Goal: Task Accomplishment & Management: Use online tool/utility

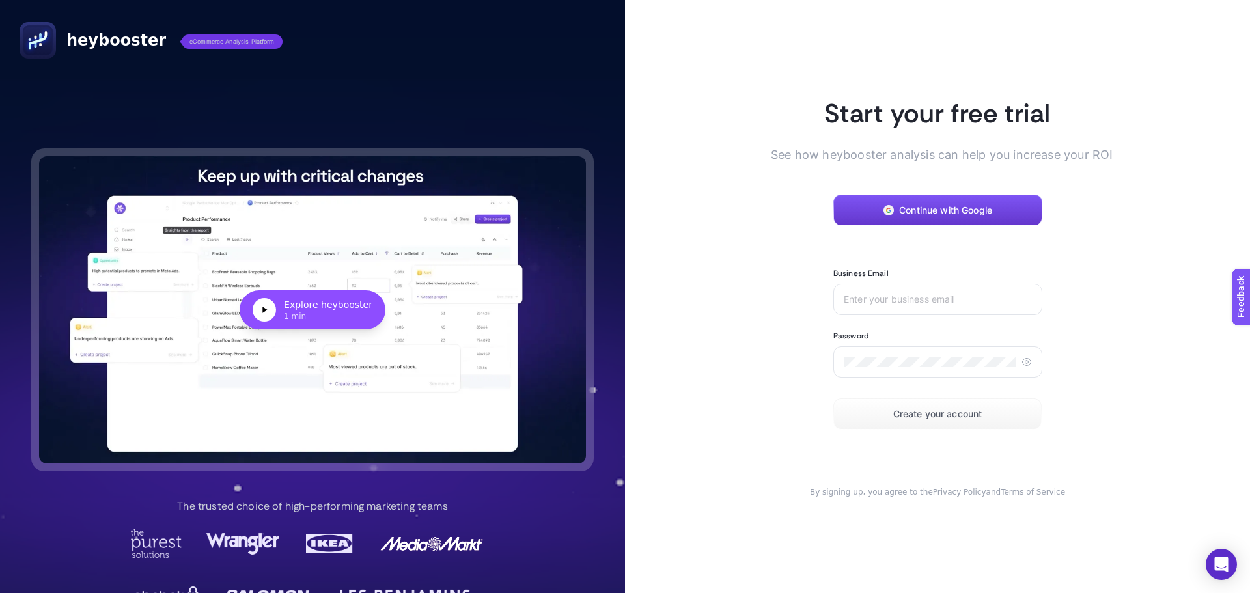
click at [938, 208] on span "Continue with Google" at bounding box center [945, 210] width 93 height 10
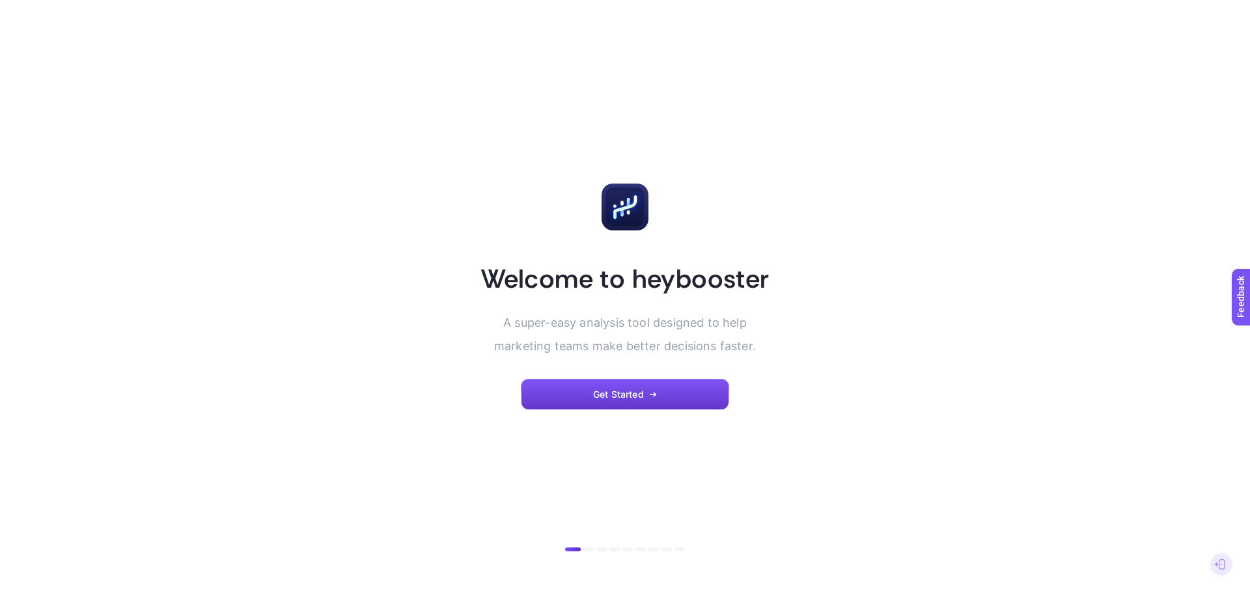
click at [618, 391] on span "Get Started" at bounding box center [618, 394] width 51 height 10
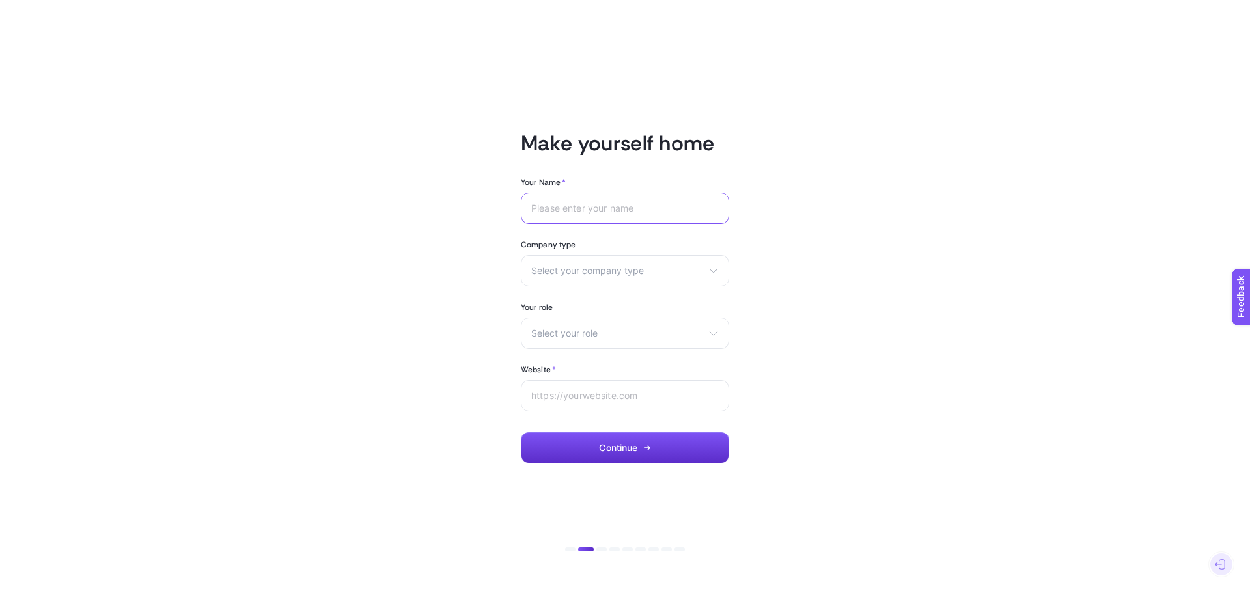
click at [609, 205] on input "Your Name *" at bounding box center [624, 208] width 187 height 10
type input "Levent Akıntı"
click at [612, 271] on span "Select your company type" at bounding box center [617, 271] width 172 height 10
click at [603, 297] on li "eCommerce" at bounding box center [625, 302] width 202 height 21
click at [607, 326] on div "Select your role Marketing manager Digital consultant Facebook executive Social…" at bounding box center [625, 333] width 208 height 31
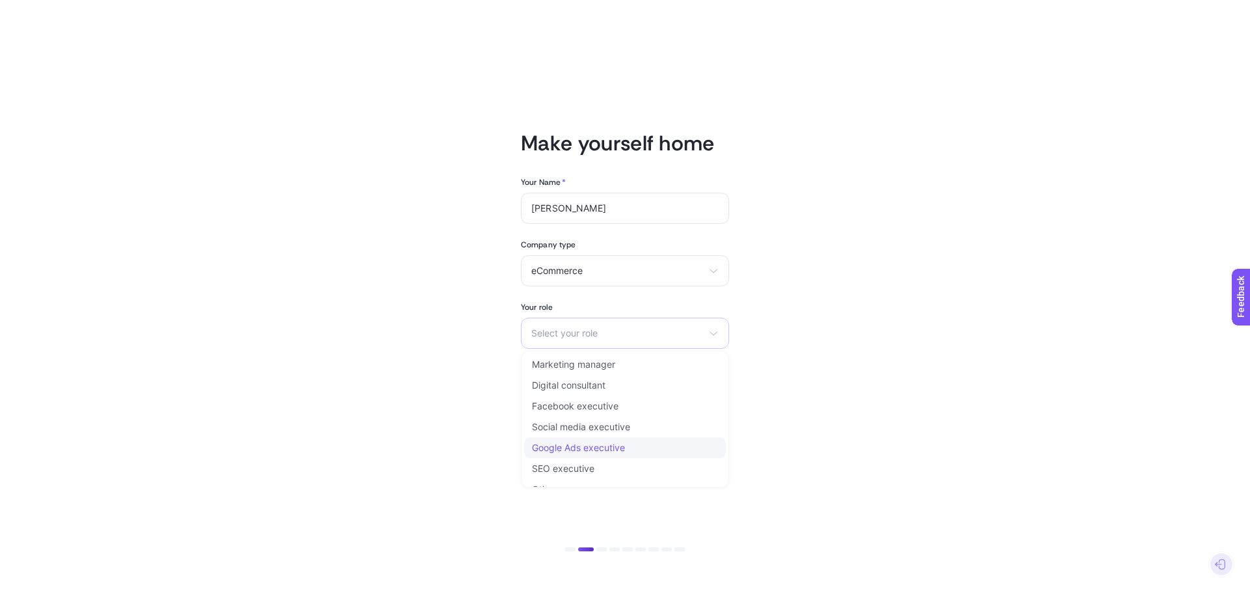
scroll to position [16, 0]
click at [579, 474] on li "Other" at bounding box center [625, 473] width 202 height 21
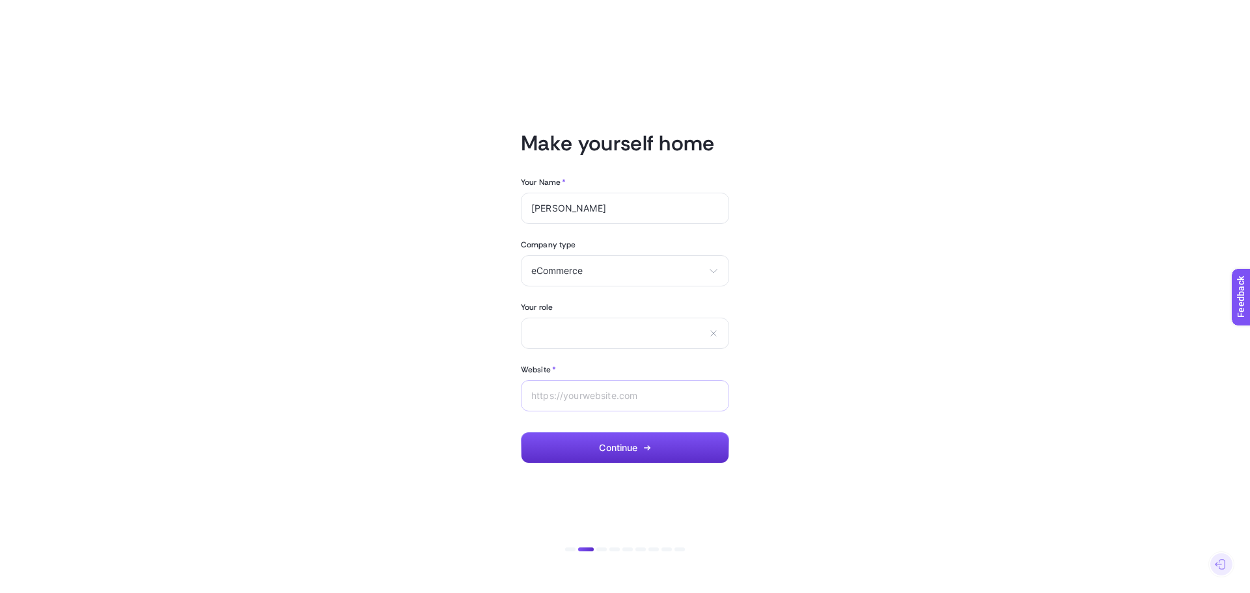
click at [591, 402] on div at bounding box center [625, 395] width 208 height 31
click at [618, 335] on input "text" at bounding box center [617, 332] width 172 height 11
type input "E-commerce Manager"
click at [616, 399] on input "Website *" at bounding box center [624, 396] width 187 height 10
type input "https://neomedmarket.com"
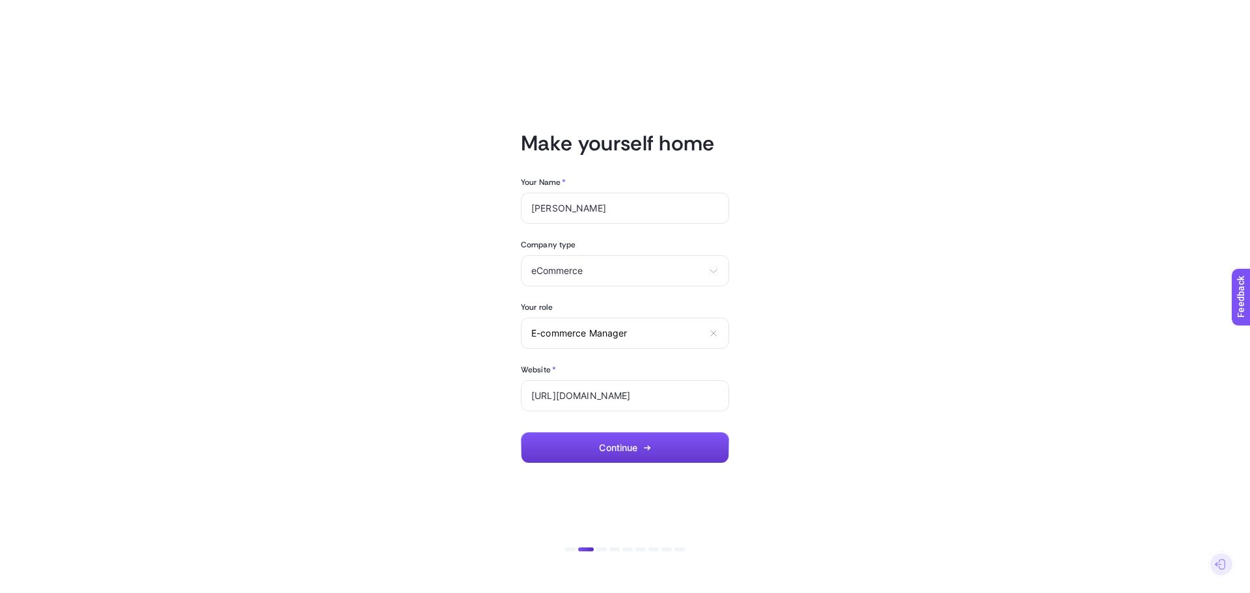
click at [650, 446] on icon "button" at bounding box center [647, 448] width 8 height 8
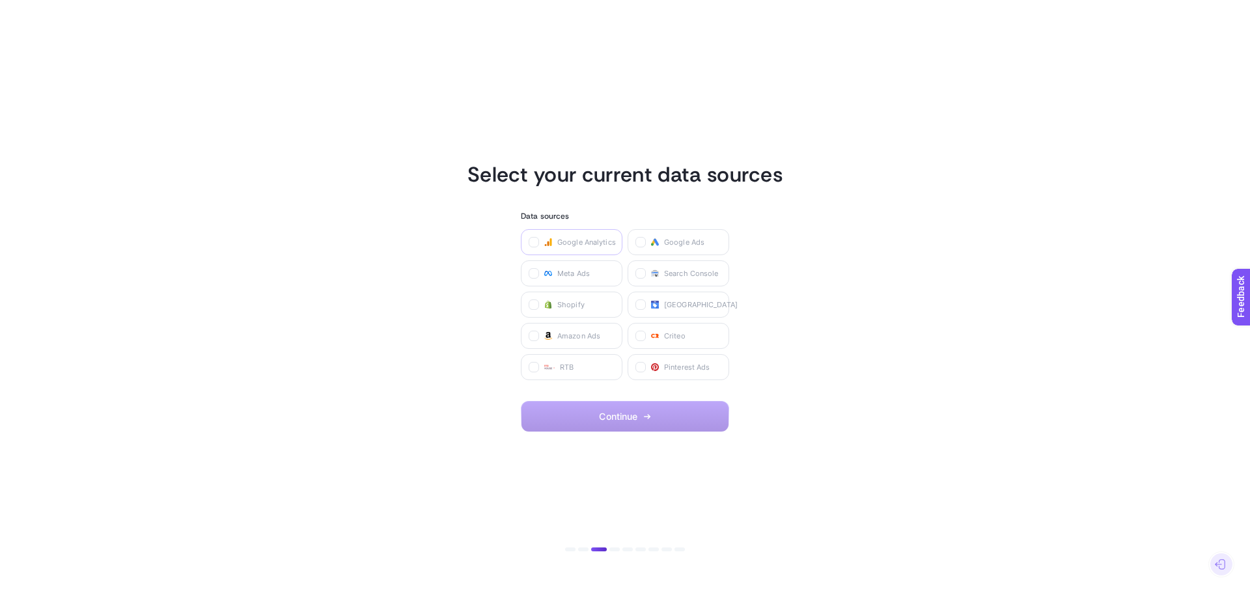
click at [575, 236] on label "Google Analytics" at bounding box center [572, 242] width 102 height 26
click at [0, 0] on Analytics "checkbox" at bounding box center [0, 0] width 0 height 0
click at [674, 240] on span "Google Ads" at bounding box center [684, 242] width 40 height 10
click at [0, 0] on Ads "checkbox" at bounding box center [0, 0] width 0 height 0
click at [670, 273] on span "Search Console" at bounding box center [691, 273] width 55 height 10
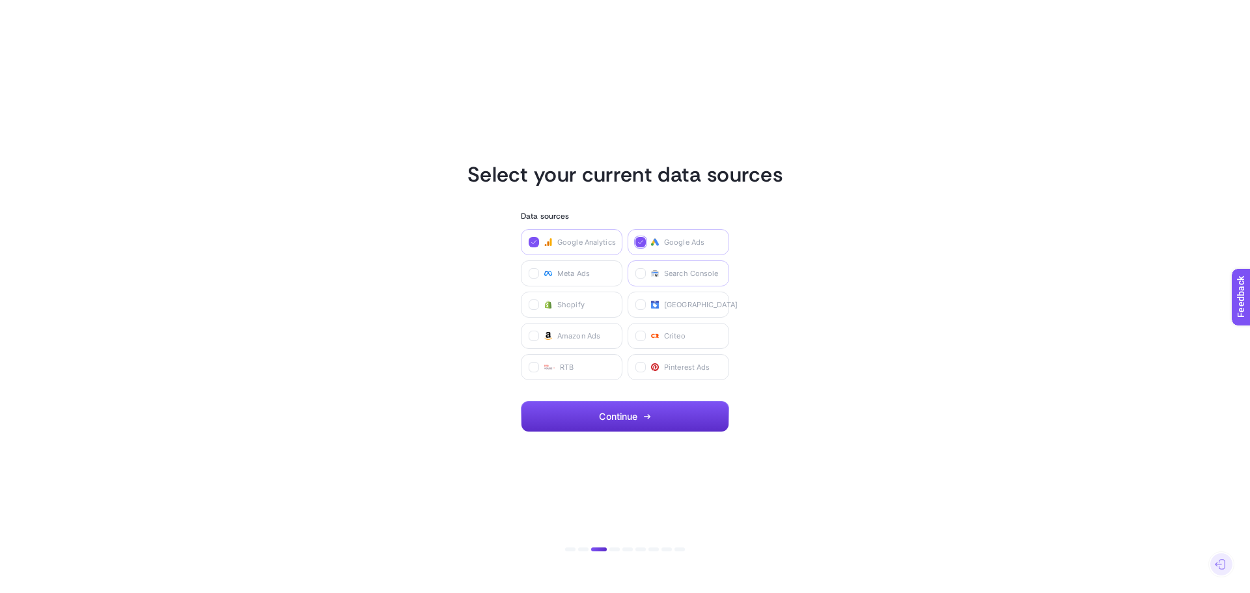
click at [0, 0] on Console "checkbox" at bounding box center [0, 0] width 0 height 0
click at [681, 308] on span "Merchant Center" at bounding box center [701, 304] width 74 height 10
click at [0, 0] on Center "checkbox" at bounding box center [0, 0] width 0 height 0
click at [618, 419] on span "Continue" at bounding box center [618, 416] width 38 height 10
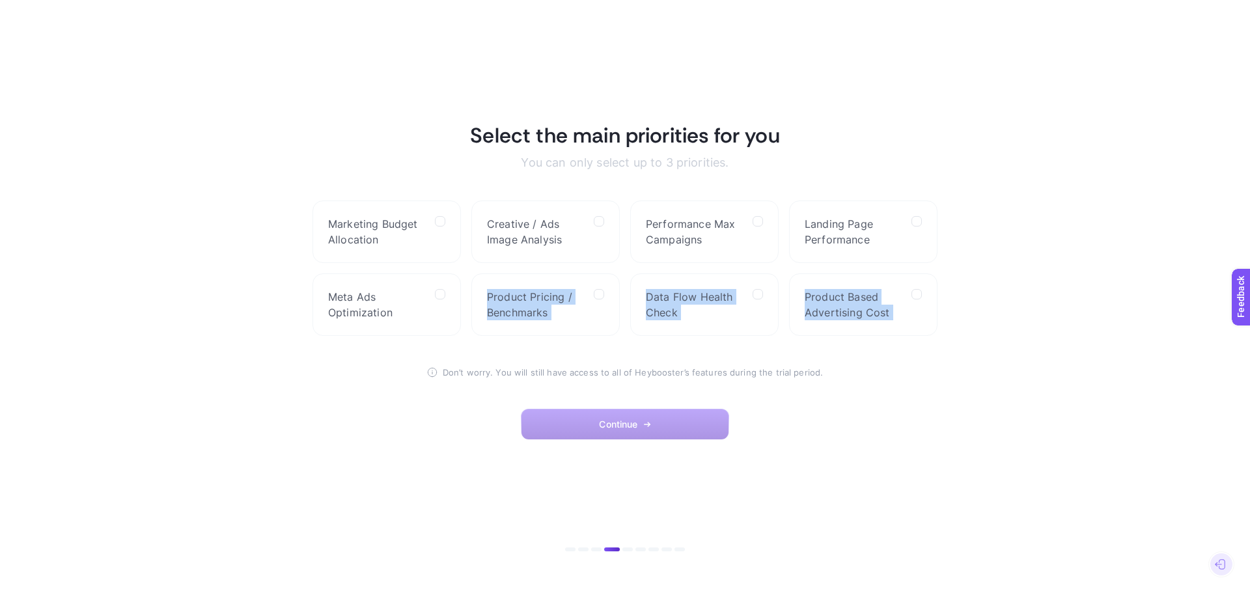
drag, startPoint x: 441, startPoint y: 293, endPoint x: 926, endPoint y: 366, distance: 491.1
click at [926, 366] on section "Select the main priorities for you You can only select up to 3 priorities. Mark…" at bounding box center [624, 296] width 625 height 349
click at [984, 318] on article "Select the main priorities for you You can only select up to 3 priorities. Mark…" at bounding box center [625, 297] width 906 height 562
click at [751, 218] on label "Performance Max Campaigns" at bounding box center [704, 231] width 148 height 62
click at [0, 0] on Campaigns "checkbox" at bounding box center [0, 0] width 0 height 0
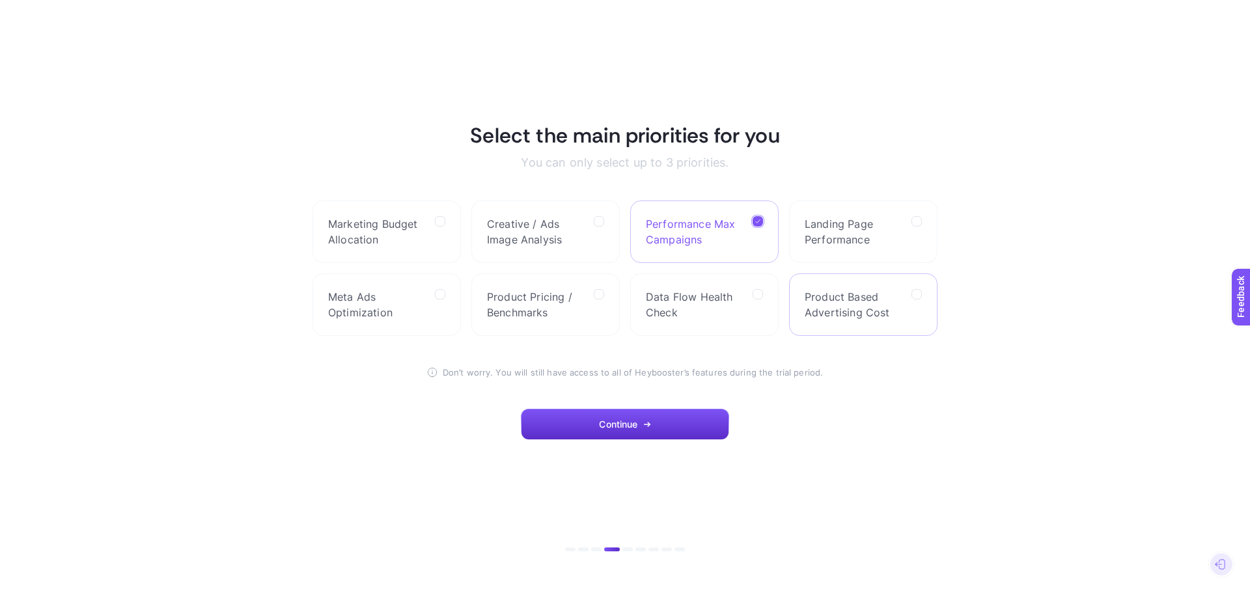
click at [922, 289] on label "Product Based Advertising Cost" at bounding box center [863, 304] width 148 height 62
click at [0, 0] on Cost "checkbox" at bounding box center [0, 0] width 0 height 0
click at [593, 294] on label "Product Pricing / Benchmarks" at bounding box center [545, 304] width 148 height 62
click at [0, 0] on Benchmarks "checkbox" at bounding box center [0, 0] width 0 height 0
click at [618, 423] on span "Continue" at bounding box center [618, 424] width 38 height 10
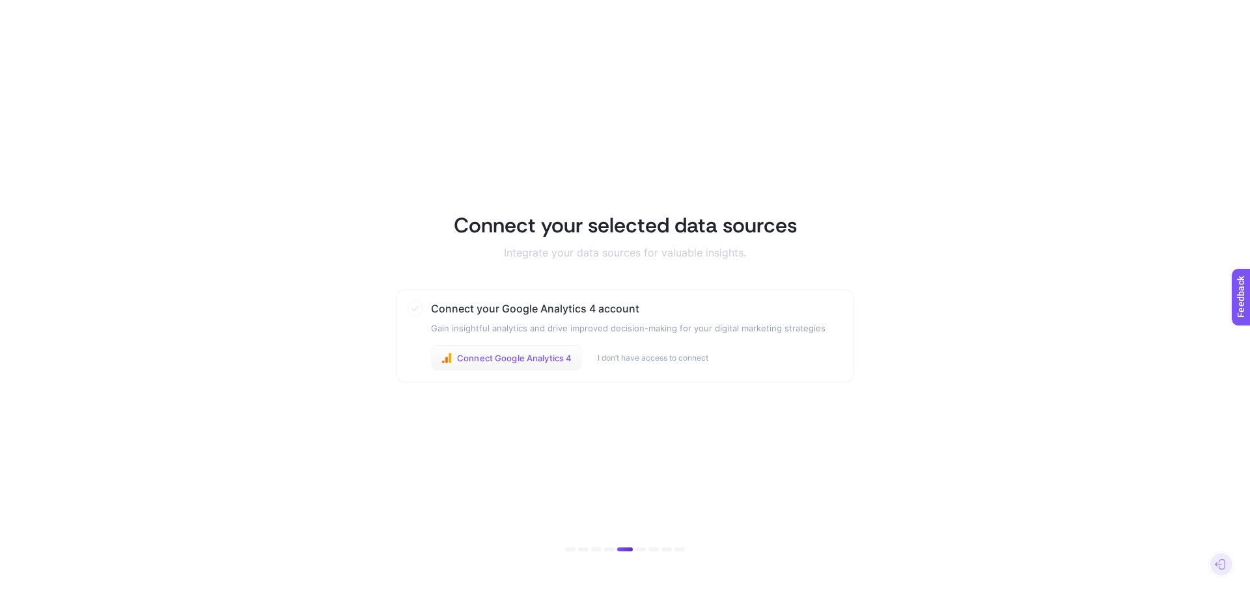
click at [547, 360] on span "Connect Google Analytics 4" at bounding box center [514, 358] width 115 height 10
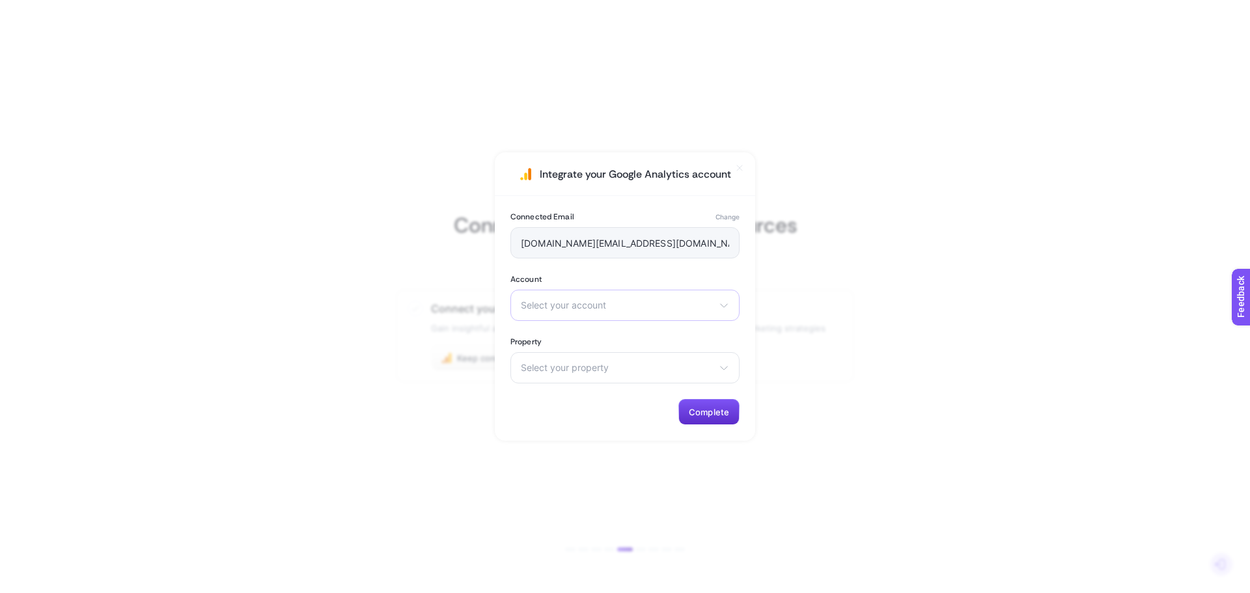
click at [725, 311] on div "Select your account Neomed - Market" at bounding box center [624, 305] width 229 height 31
click at [617, 359] on li "Neomed - Market" at bounding box center [625, 362] width 223 height 21
click at [719, 370] on icon at bounding box center [724, 368] width 10 height 10
click at [619, 420] on span "[URL][DOMAIN_NAME]" at bounding box center [570, 425] width 98 height 10
click at [716, 407] on span "Complete" at bounding box center [709, 412] width 40 height 10
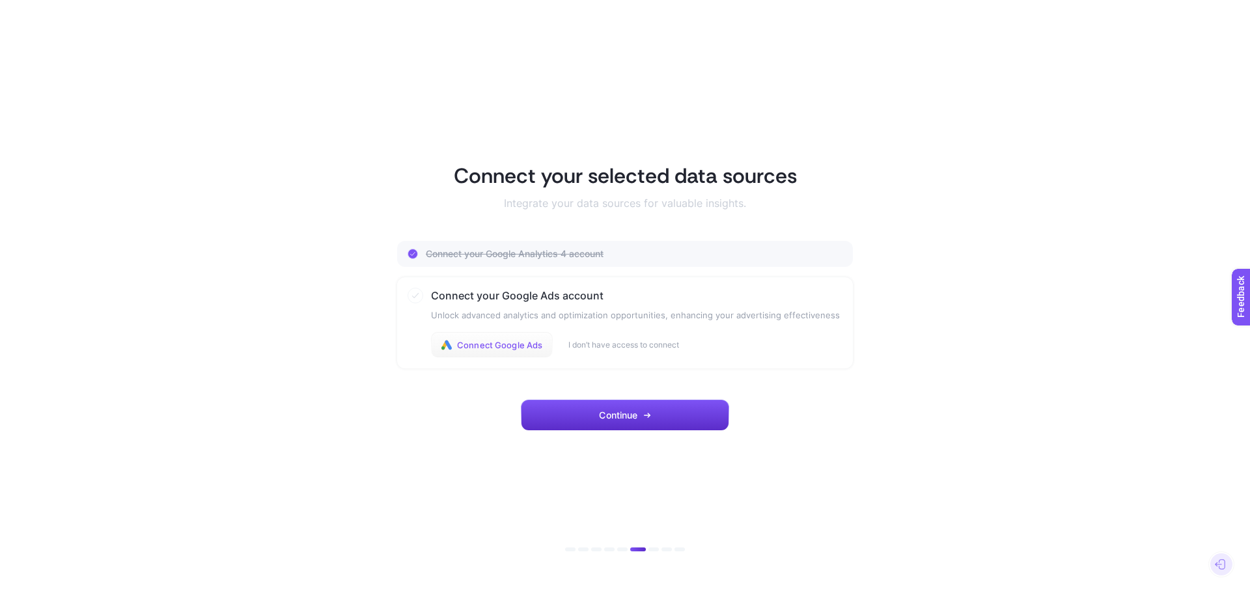
click at [509, 345] on span "Connect Google Ads" at bounding box center [499, 345] width 85 height 10
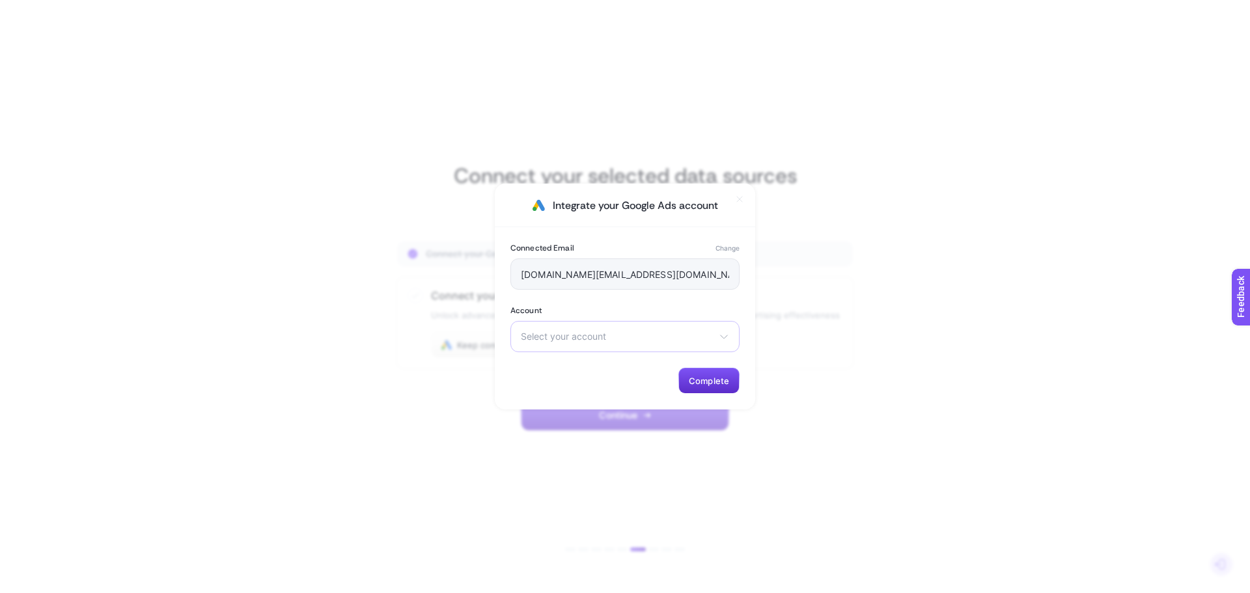
click at [707, 340] on span "Select your account" at bounding box center [617, 336] width 193 height 10
click at [540, 375] on li "neomedmarket.com" at bounding box center [625, 367] width 223 height 21
click at [717, 388] on button "Complete" at bounding box center [708, 381] width 61 height 26
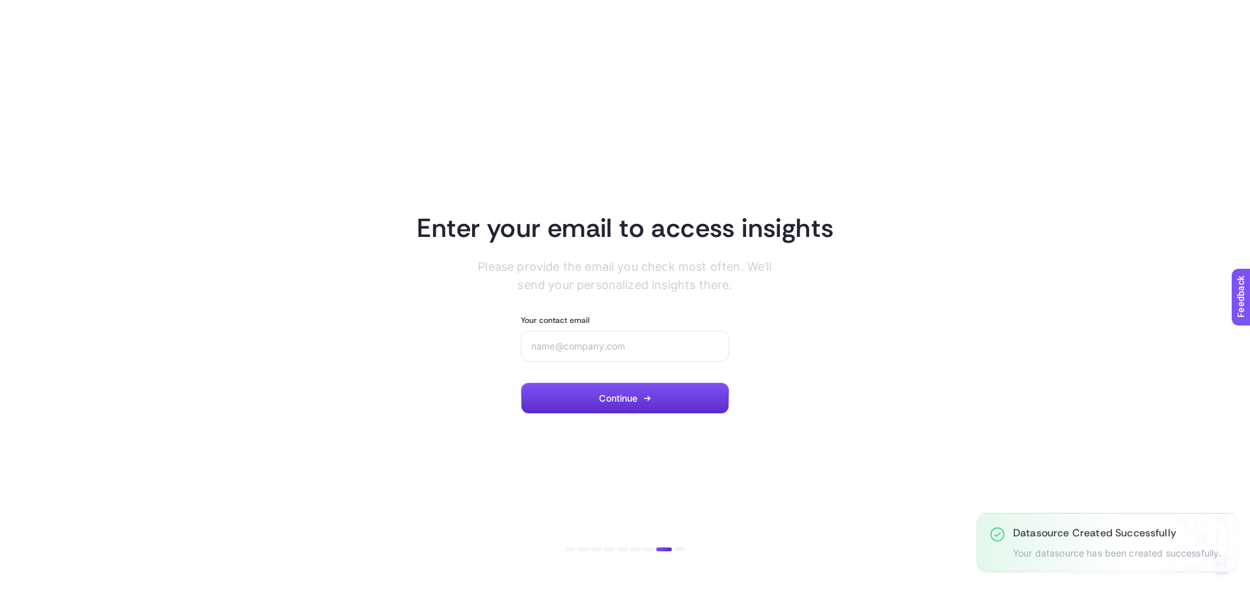
drag, startPoint x: 629, startPoint y: 407, endPoint x: 557, endPoint y: 368, distance: 82.1
click at [553, 406] on button "Continue" at bounding box center [625, 398] width 208 height 31
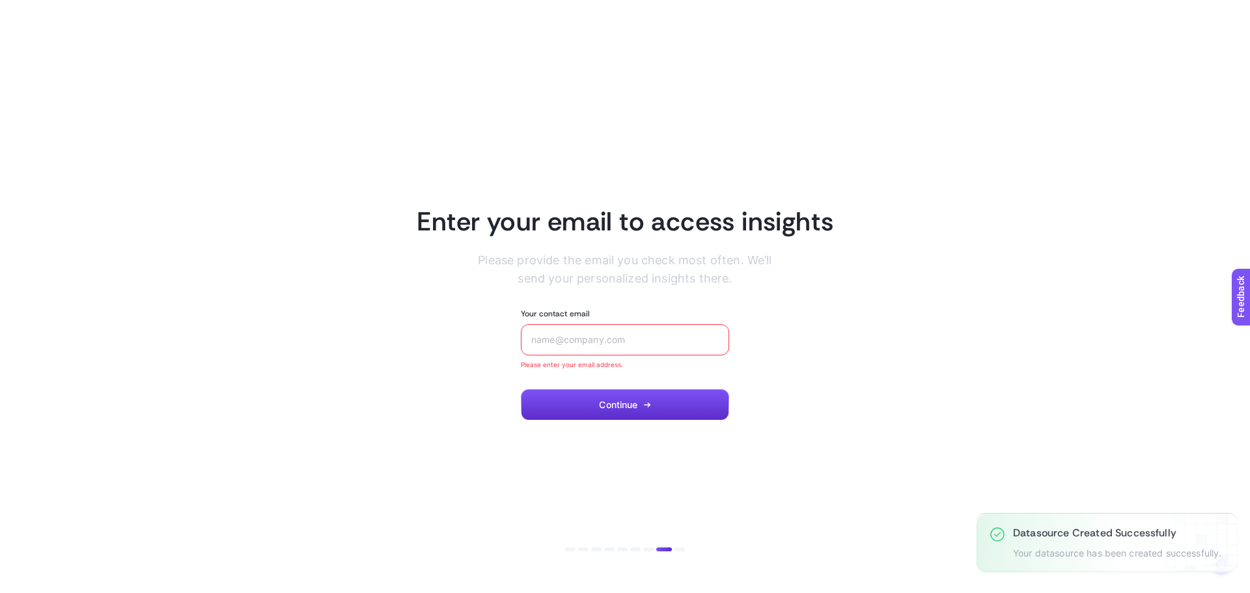
click at [587, 335] on input "Your contact email" at bounding box center [624, 340] width 187 height 10
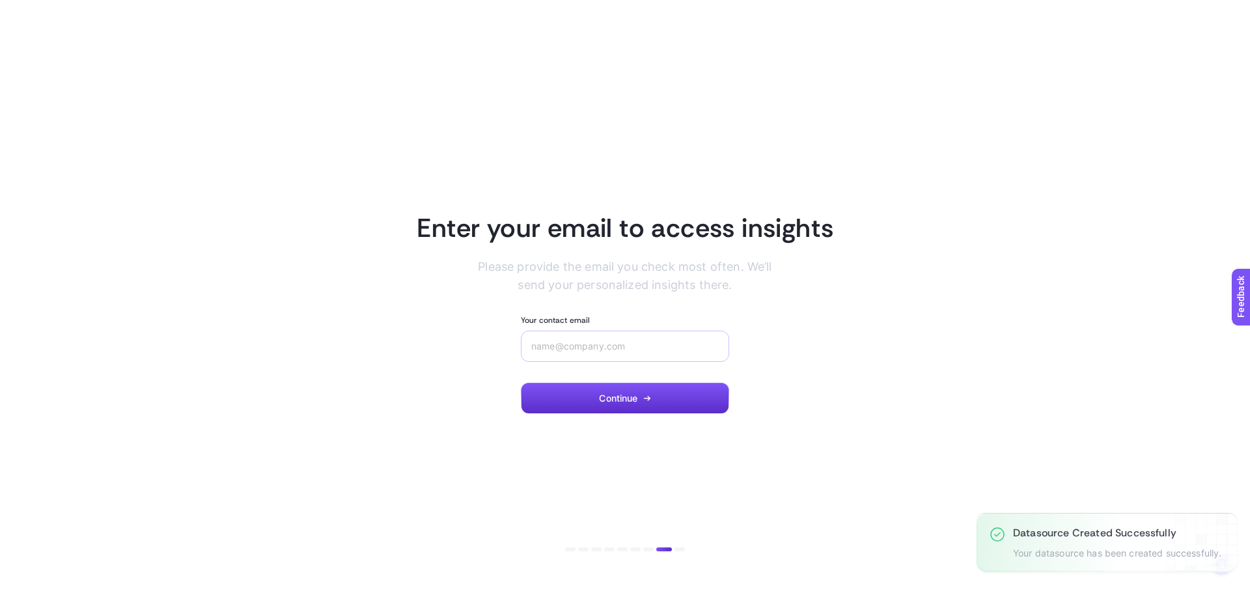
click at [587, 334] on div at bounding box center [625, 346] width 208 height 31
click at [601, 342] on input "Your contact email" at bounding box center [624, 346] width 187 height 10
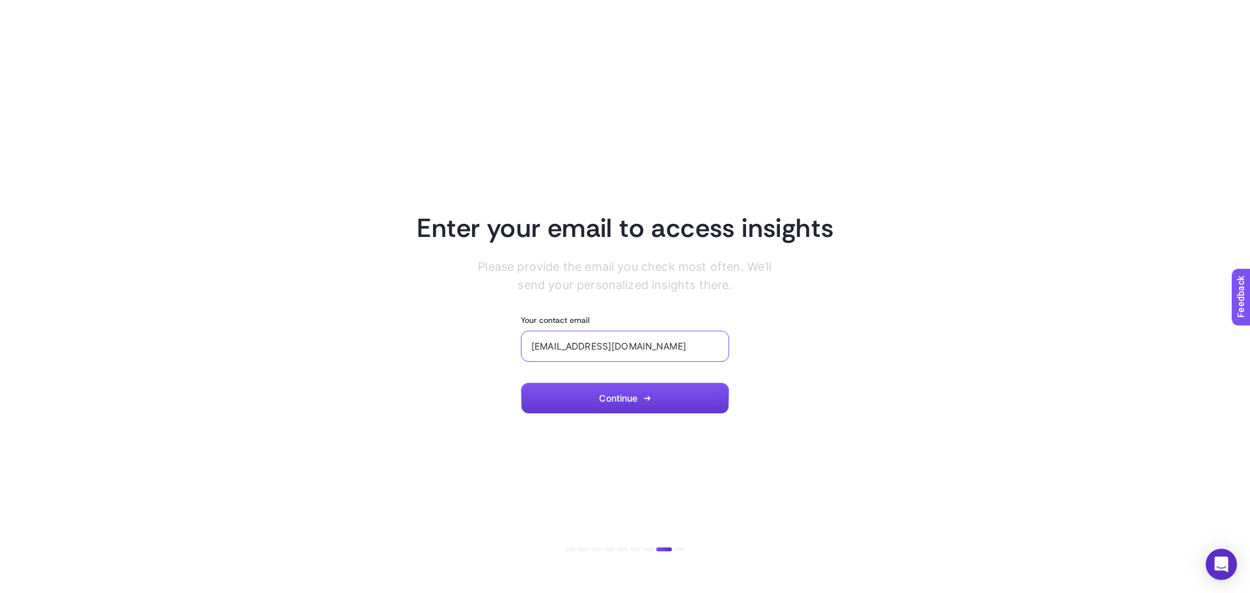
type input "admin@neomedmarket.com.tr"
click at [612, 385] on button "Continue" at bounding box center [625, 398] width 208 height 31
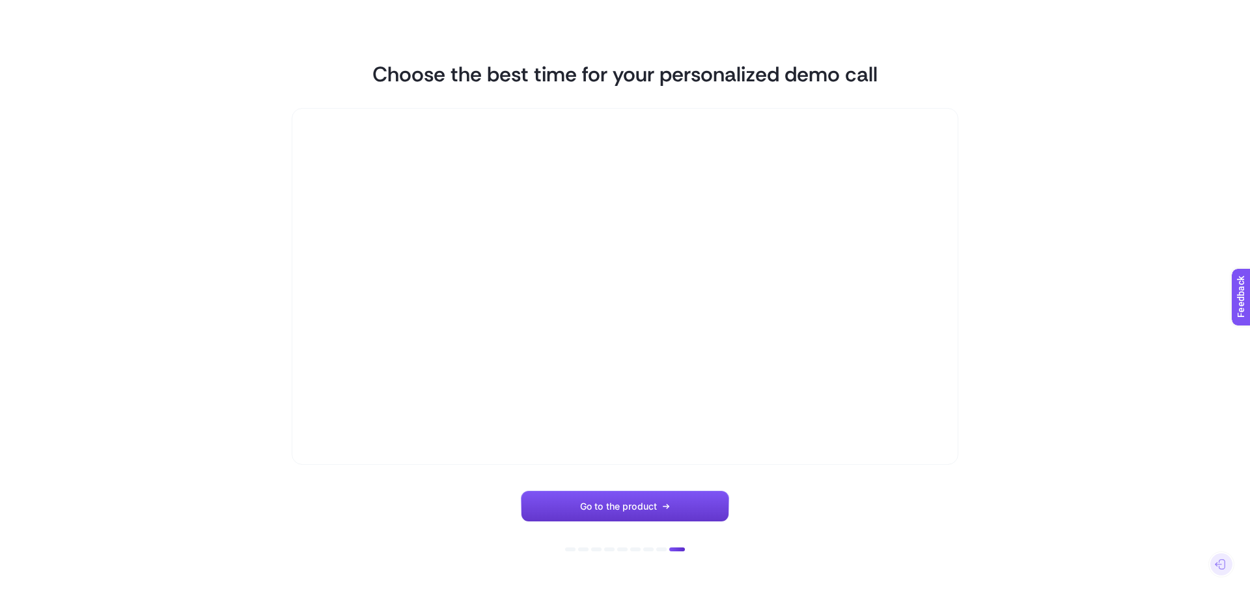
click at [637, 509] on span "Go to the product" at bounding box center [618, 506] width 77 height 10
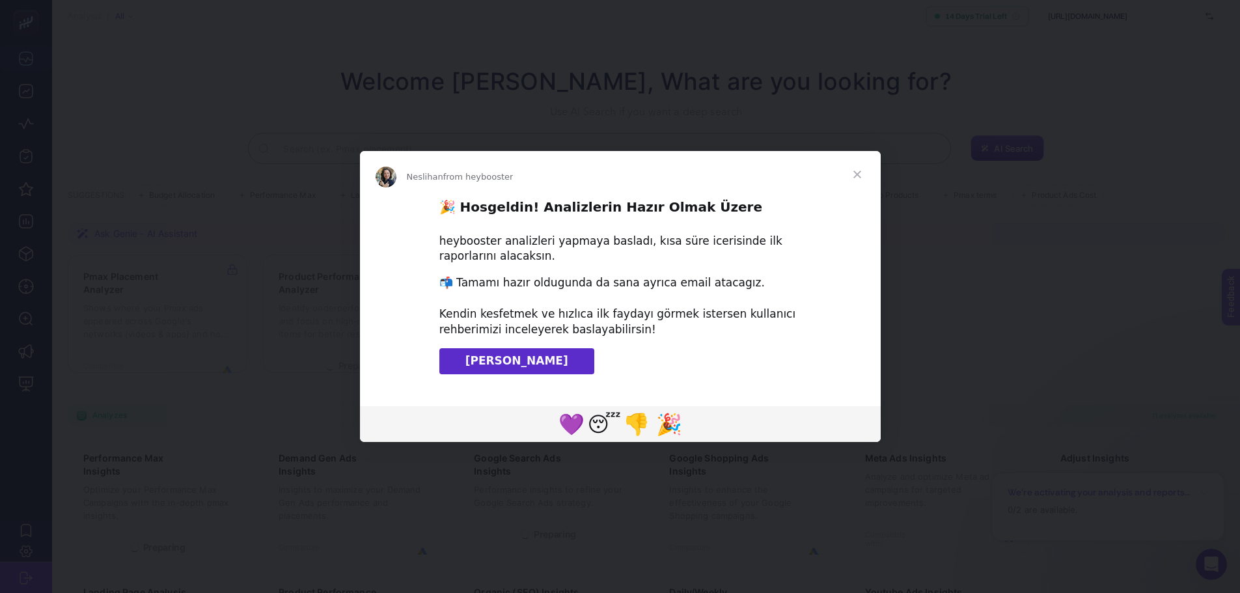
click at [518, 355] on span "Klavuzu İndir" at bounding box center [516, 360] width 103 height 13
click at [859, 171] on span "Close" at bounding box center [857, 174] width 47 height 47
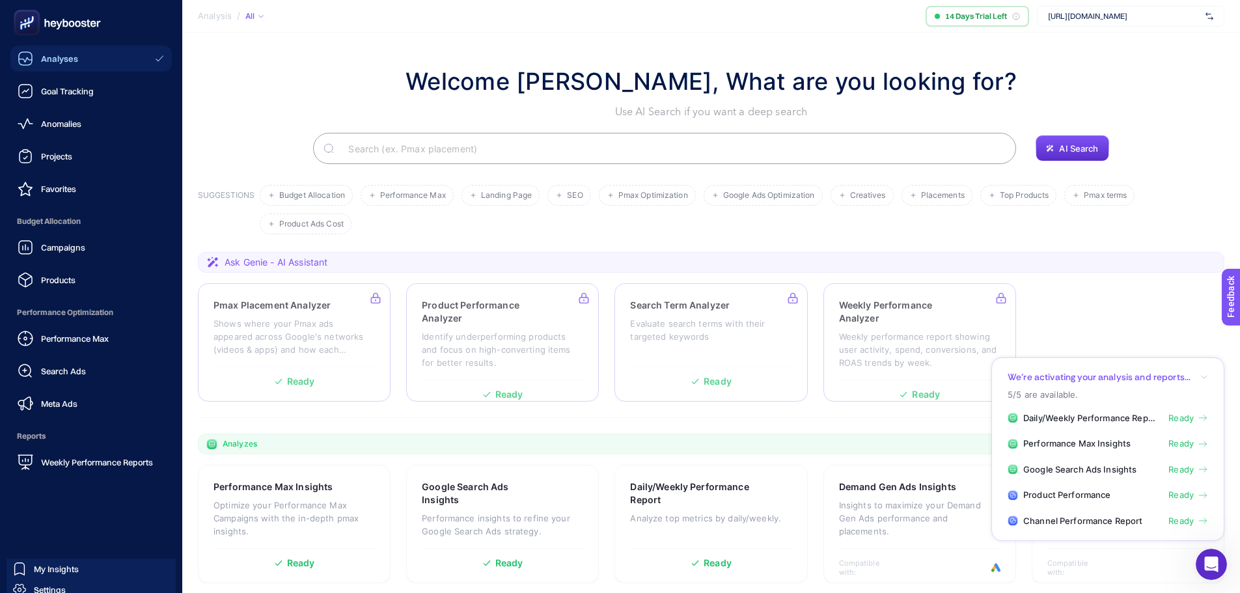
click at [68, 56] on span "Analyses" at bounding box center [59, 58] width 37 height 10
click at [67, 156] on span "Projects" at bounding box center [56, 156] width 31 height 10
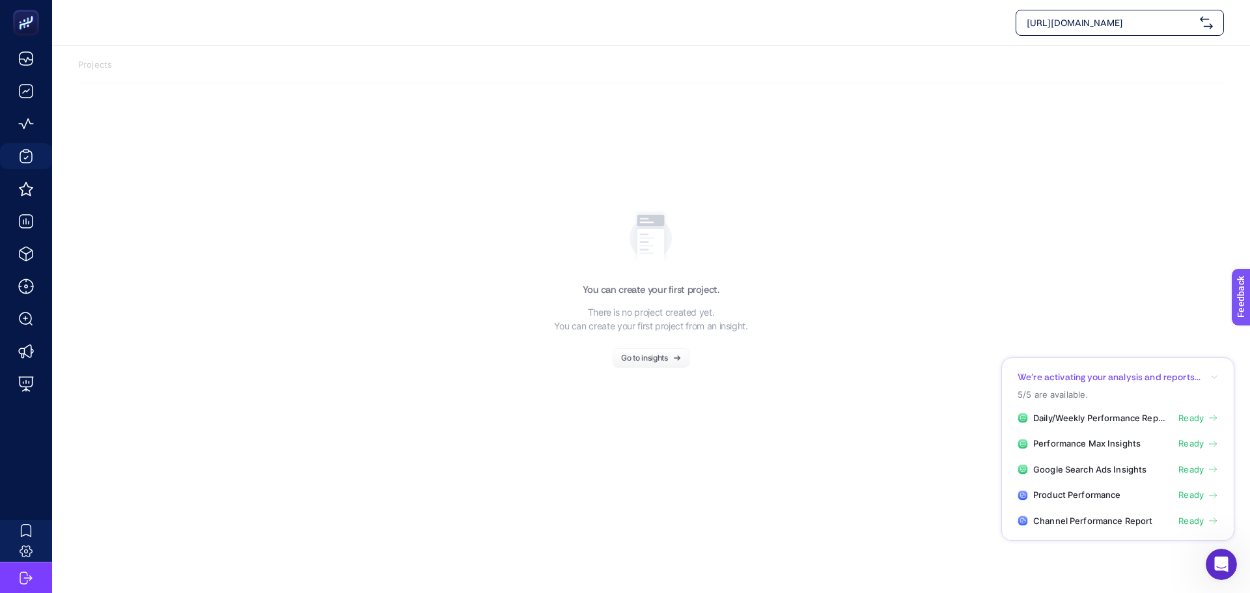
click at [1189, 468] on span "Ready" at bounding box center [1190, 469] width 25 height 13
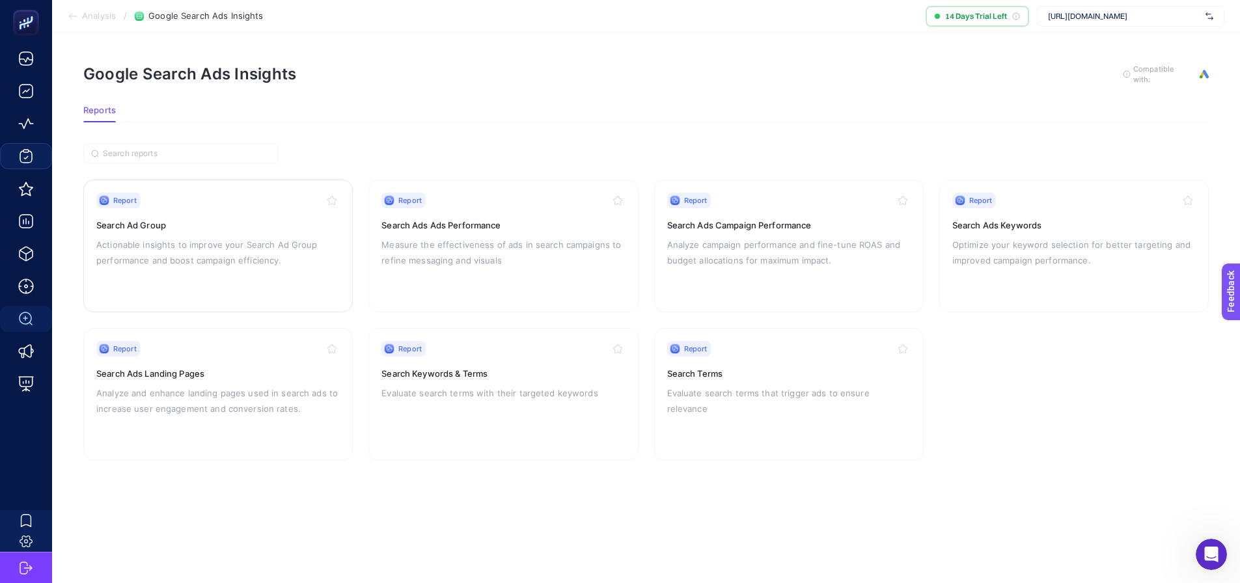
click at [253, 251] on p "Actionable insights to improve your Search Ad Group performance and boost campa…" at bounding box center [217, 252] width 243 height 31
click at [736, 266] on p "Analyze campaign performance and fine-tune ROAS and budget allocations for maxi…" at bounding box center [788, 252] width 243 height 31
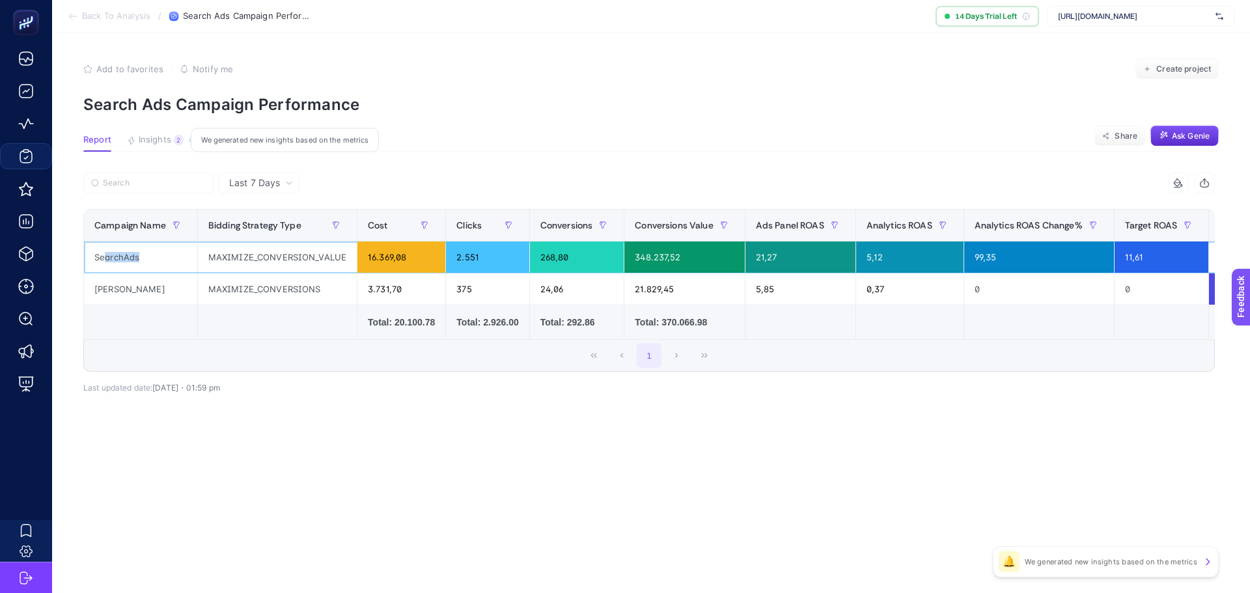
drag, startPoint x: 103, startPoint y: 246, endPoint x: 270, endPoint y: 251, distance: 166.7
click at [200, 251] on tr "SearchAds MAXIMIZE_CONVERSION_VALUE 16.369,08 2.551 268,80 348.237,52 21,27 5,1…" at bounding box center [1079, 257] width 1990 height 32
click at [331, 253] on div "MAXIMIZE_CONVERSION_VALUE" at bounding box center [277, 256] width 159 height 31
click at [122, 256] on div "SearchAds" at bounding box center [140, 256] width 113 height 31
drag, startPoint x: 128, startPoint y: 284, endPoint x: 242, endPoint y: 293, distance: 114.2
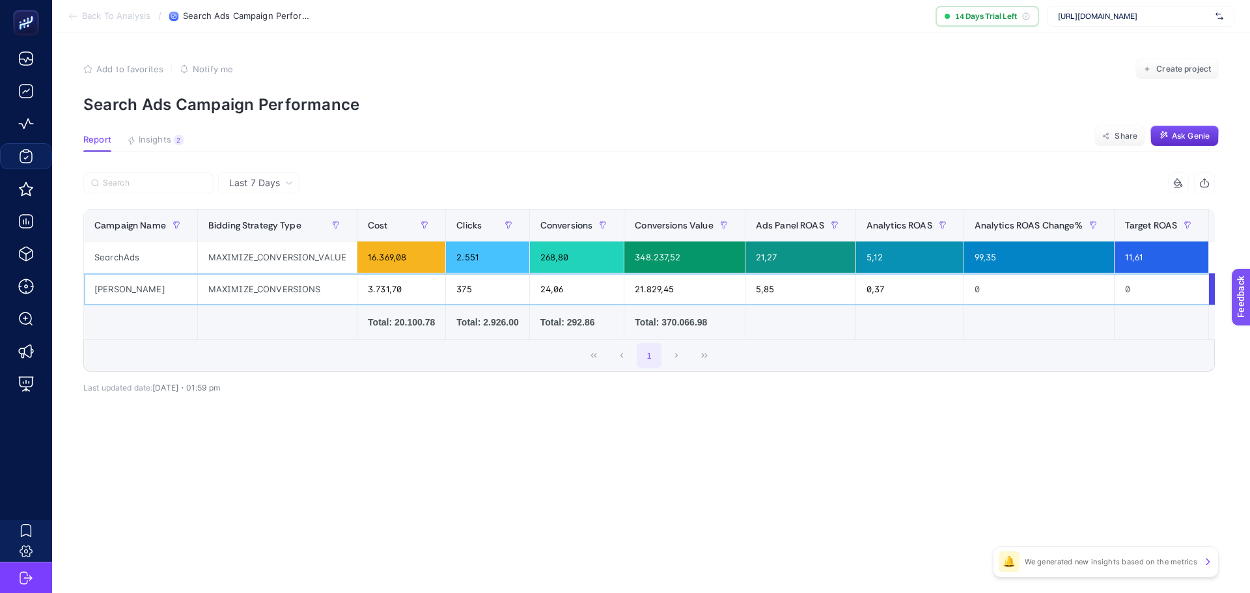
click at [130, 285] on div "Jenerik" at bounding box center [140, 288] width 113 height 31
click at [250, 293] on div "MAXIMIZE_CONVERSIONS" at bounding box center [277, 288] width 159 height 31
click at [257, 260] on div "MAXIMIZE_CONVERSION_VALUE" at bounding box center [277, 256] width 159 height 31
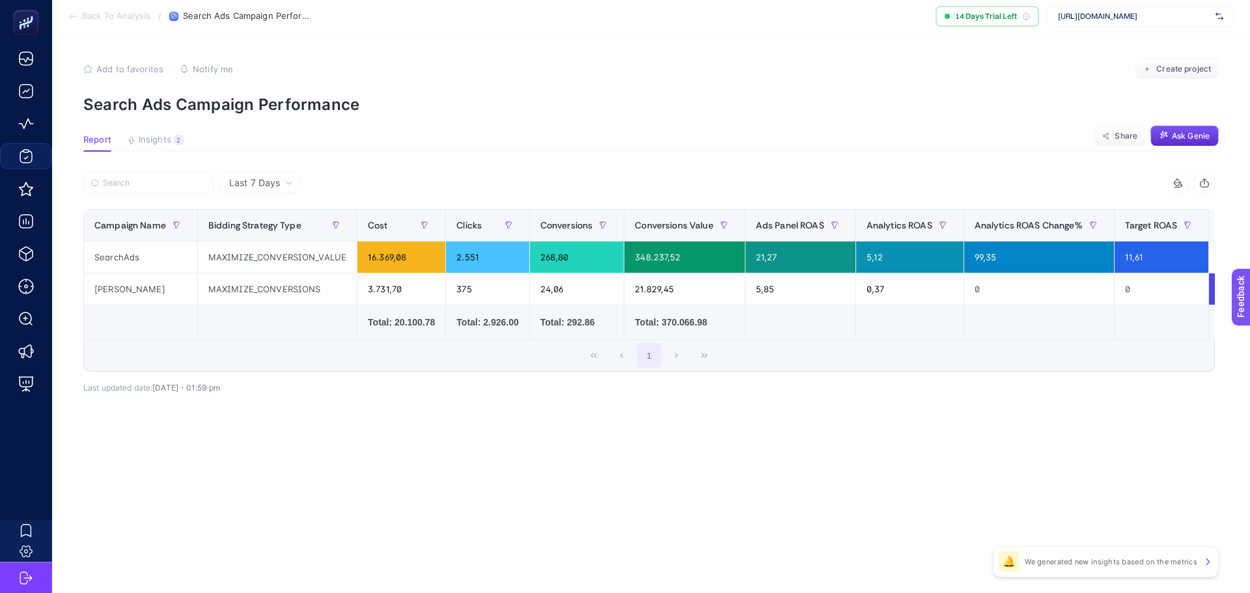
click at [269, 186] on span "Last 7 Days" at bounding box center [254, 182] width 51 height 13
click at [266, 227] on li "Last 30 Days" at bounding box center [259, 233] width 74 height 23
drag, startPoint x: 96, startPoint y: 264, endPoint x: 107, endPoint y: 261, distance: 12.2
click at [98, 264] on div "SearchAds" at bounding box center [140, 256] width 113 height 31
click at [124, 257] on div "SearchAds" at bounding box center [140, 256] width 113 height 31
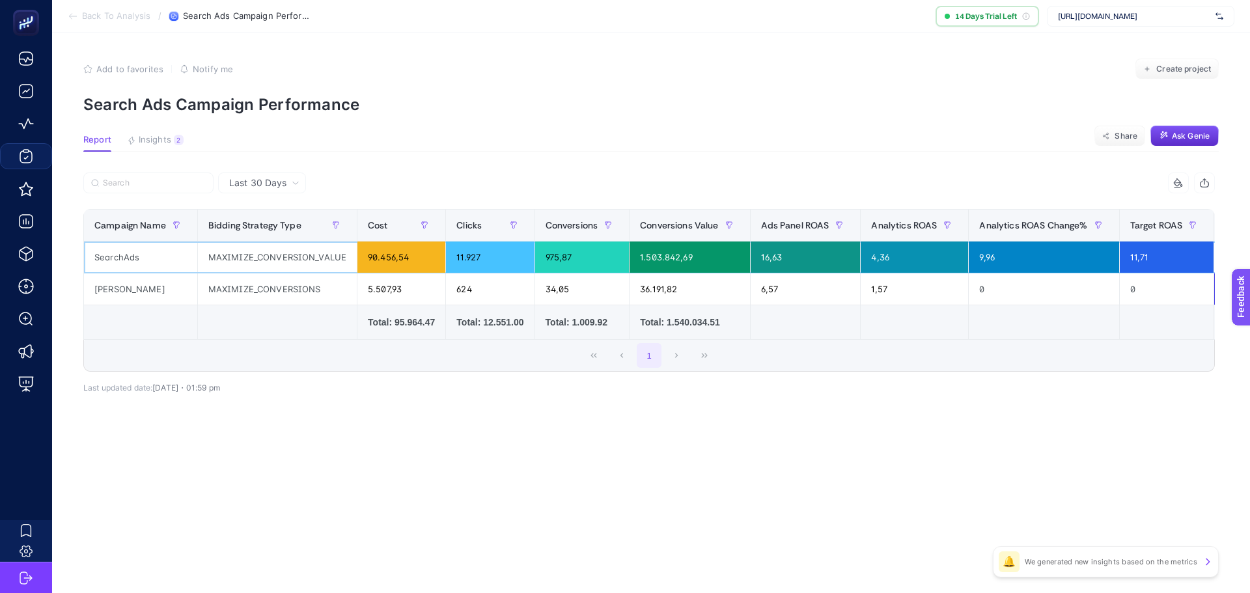
click at [238, 265] on div "MAXIMIZE_CONVERSION_VALUE" at bounding box center [277, 256] width 159 height 31
click at [151, 135] on span "Insights" at bounding box center [155, 140] width 33 height 10
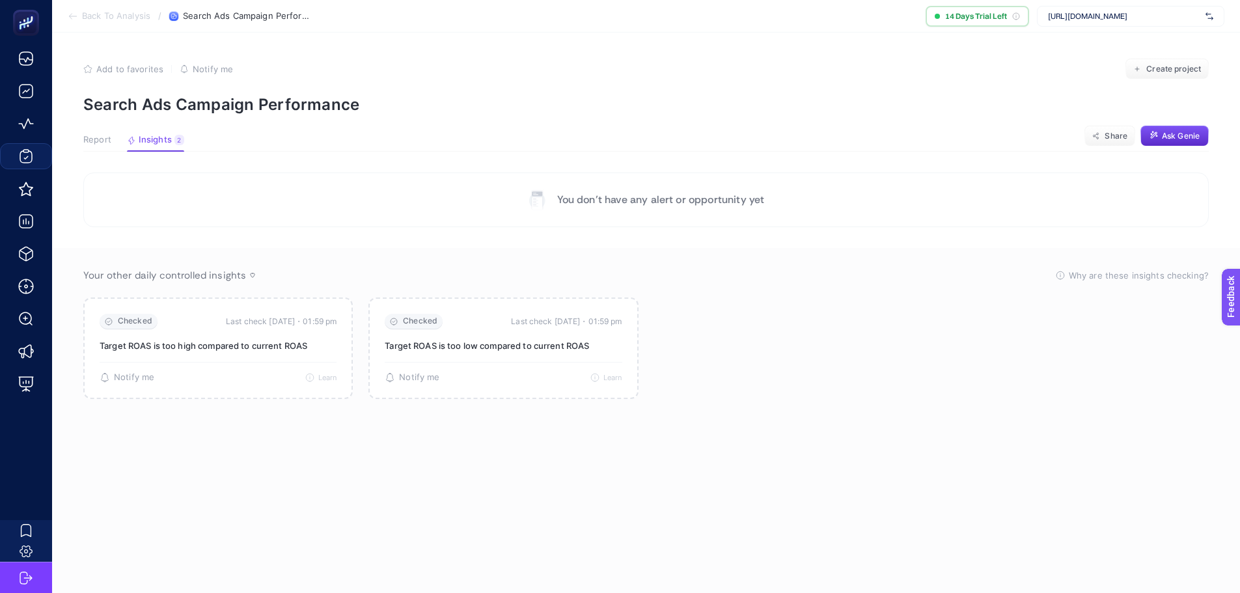
click at [93, 141] on span "Report" at bounding box center [97, 140] width 28 height 10
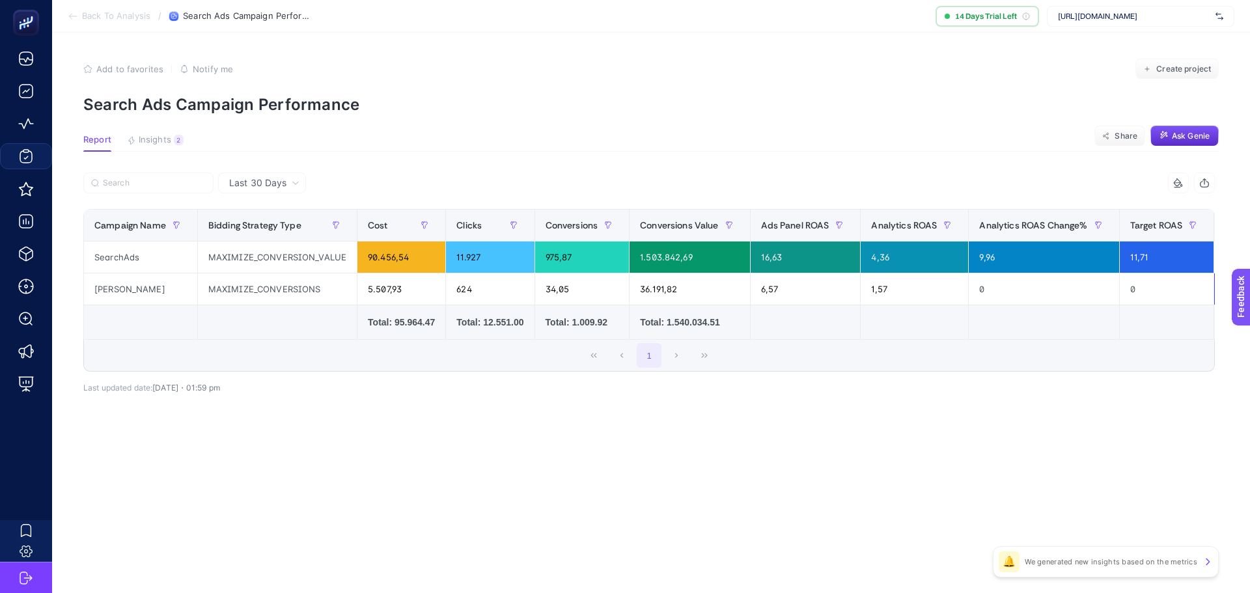
click at [143, 103] on p "Search Ads Campaign Performance" at bounding box center [650, 104] width 1135 height 19
click at [126, 11] on span "Back To Analysis" at bounding box center [116, 16] width 68 height 10
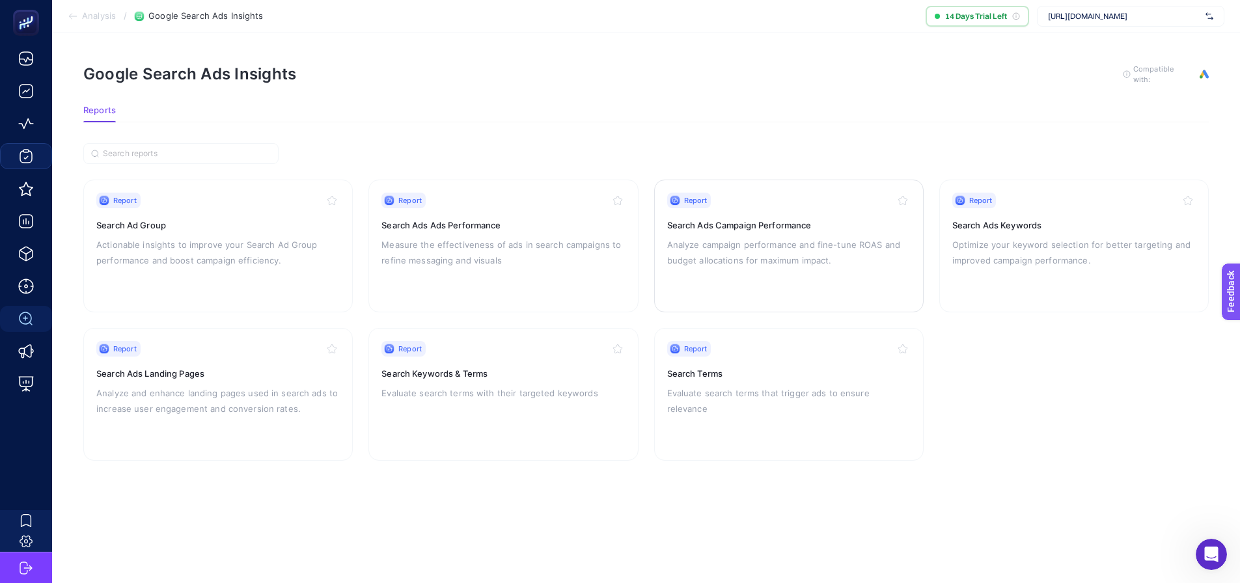
click at [791, 263] on p "Analyze campaign performance and fine-tune ROAS and budget allocations for maxi…" at bounding box center [788, 252] width 243 height 31
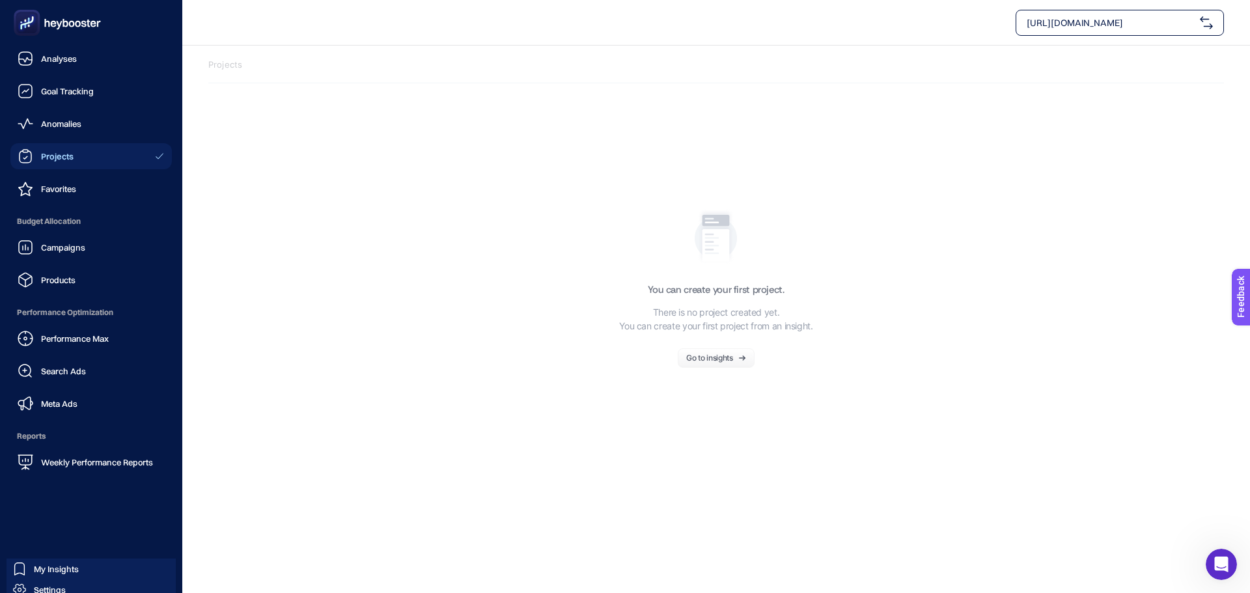
click at [67, 154] on span "Projects" at bounding box center [57, 156] width 33 height 10
click at [62, 125] on span "Anomalies" at bounding box center [61, 123] width 40 height 10
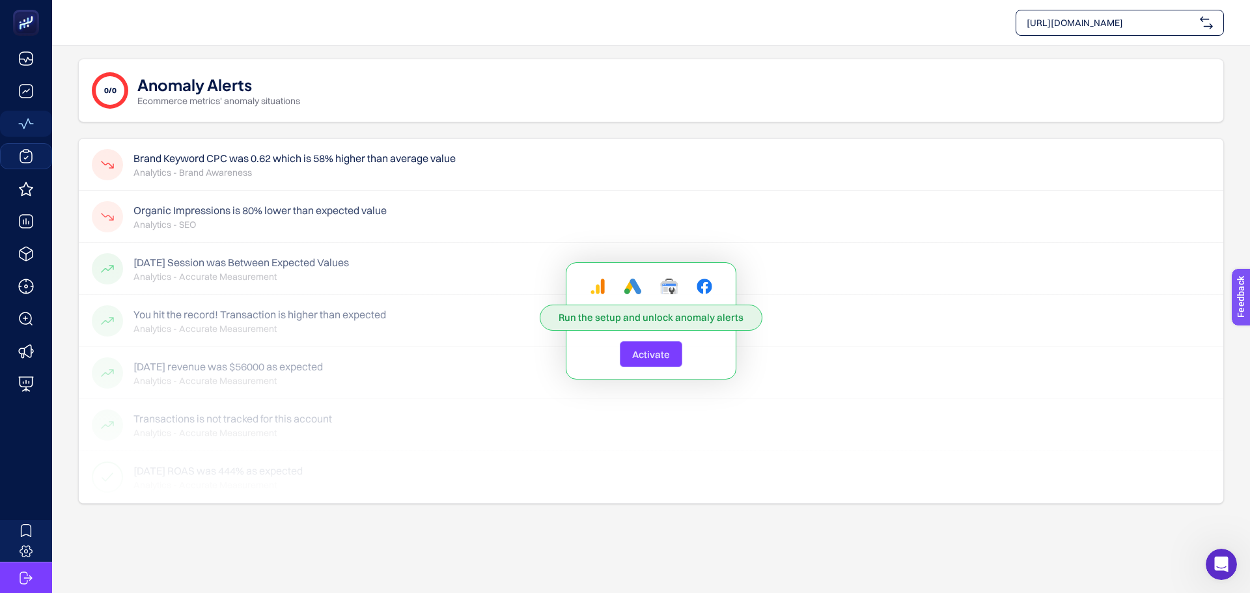
click at [653, 354] on span "Activate" at bounding box center [651, 354] width 38 height 12
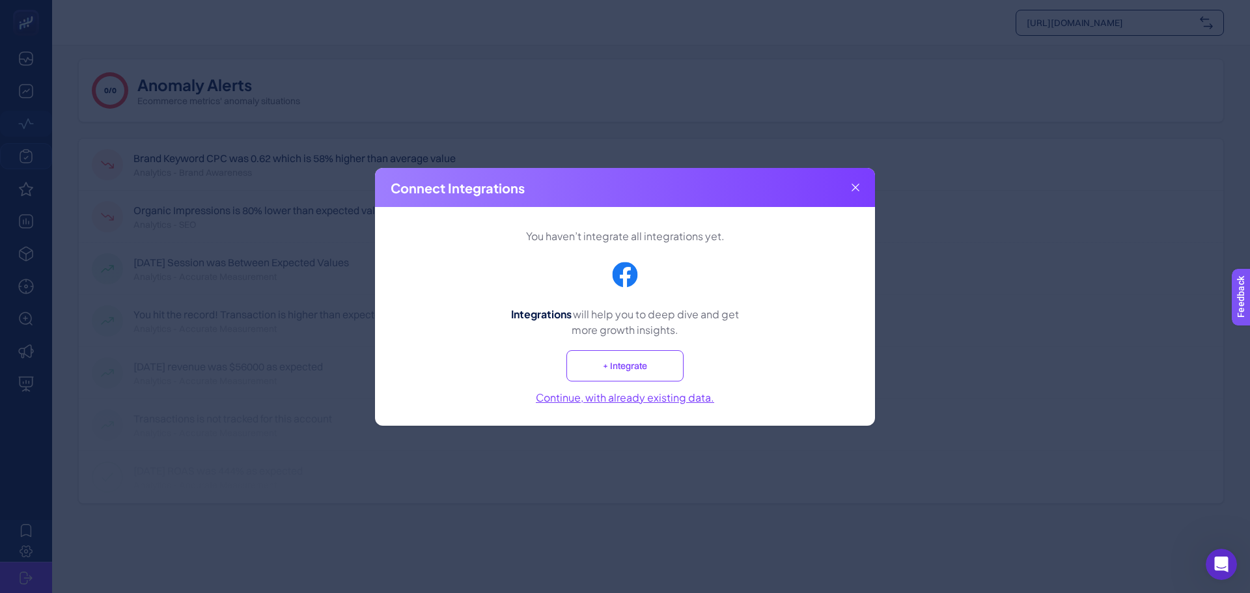
click at [662, 396] on button "Continue, with already existing data." at bounding box center [625, 397] width 178 height 16
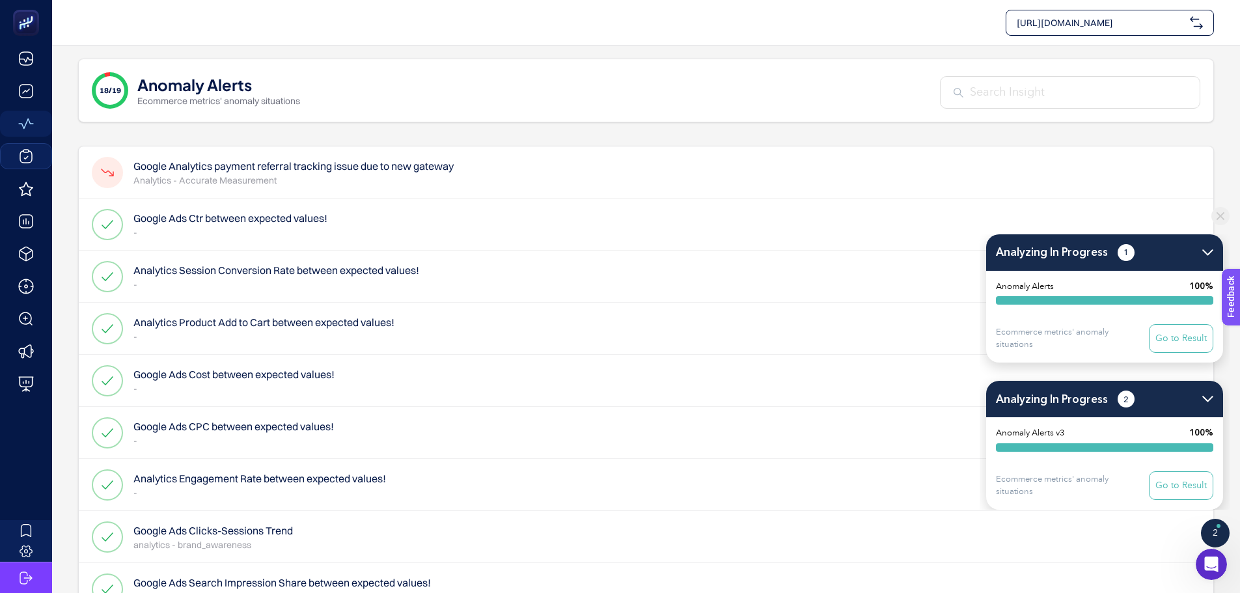
drag, startPoint x: 1, startPoint y: 5, endPoint x: 1174, endPoint y: 324, distance: 1216.1
click at [1174, 324] on button "Go to Result" at bounding box center [1181, 338] width 64 height 29
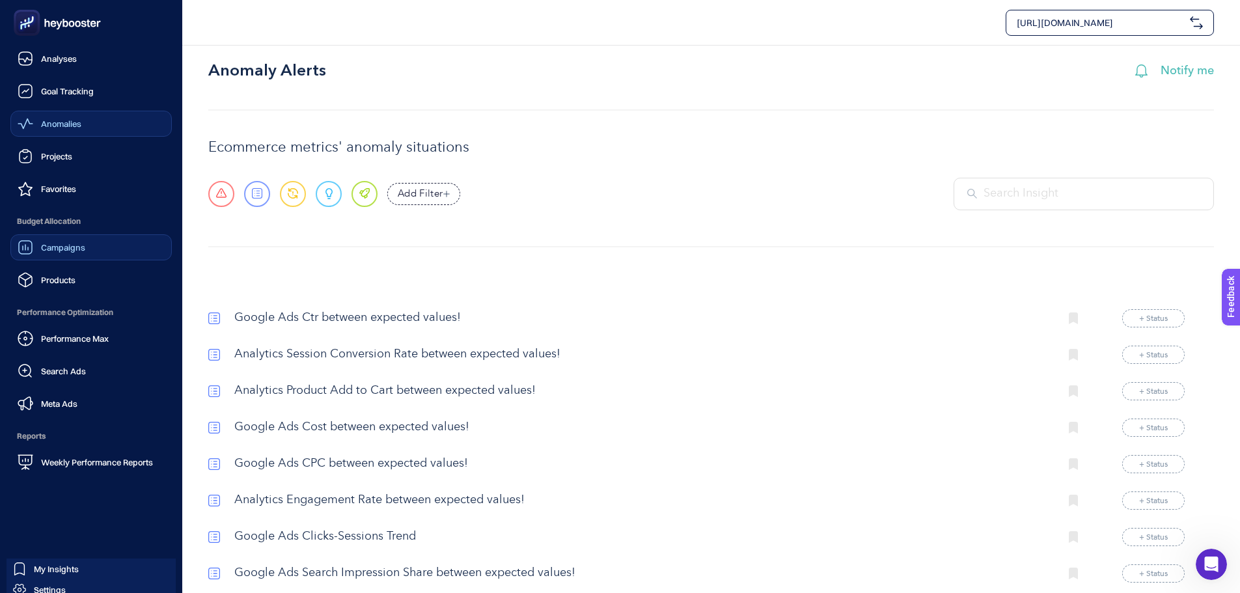
click at [70, 248] on span "Campaigns" at bounding box center [63, 247] width 44 height 10
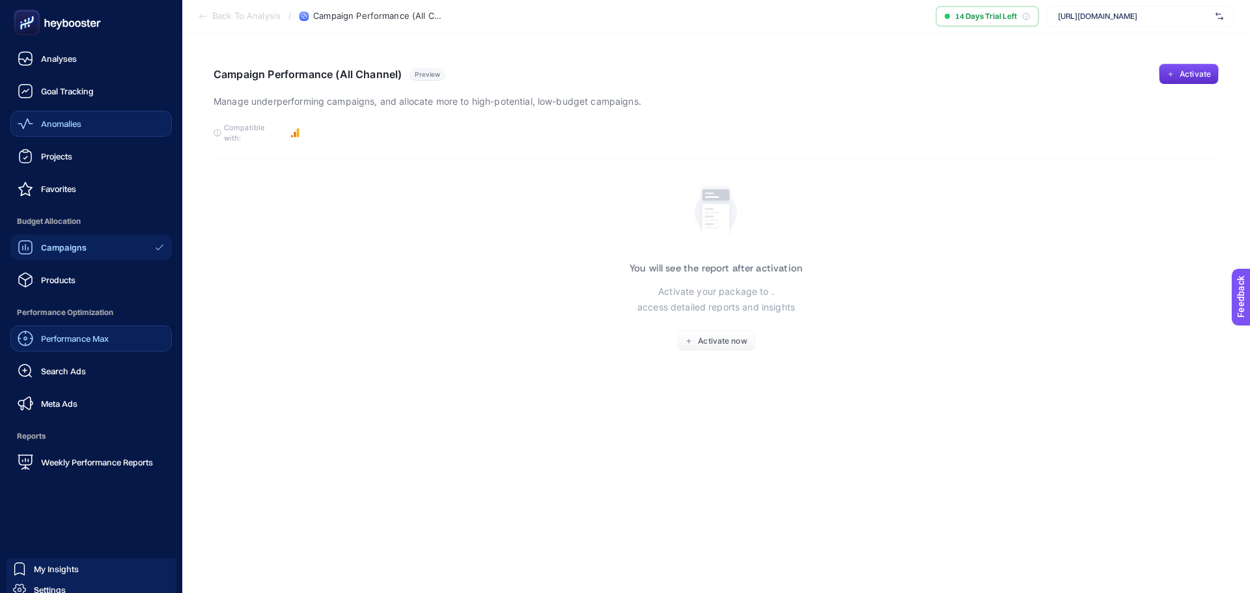
click at [65, 341] on span "Performance Max" at bounding box center [75, 338] width 68 height 10
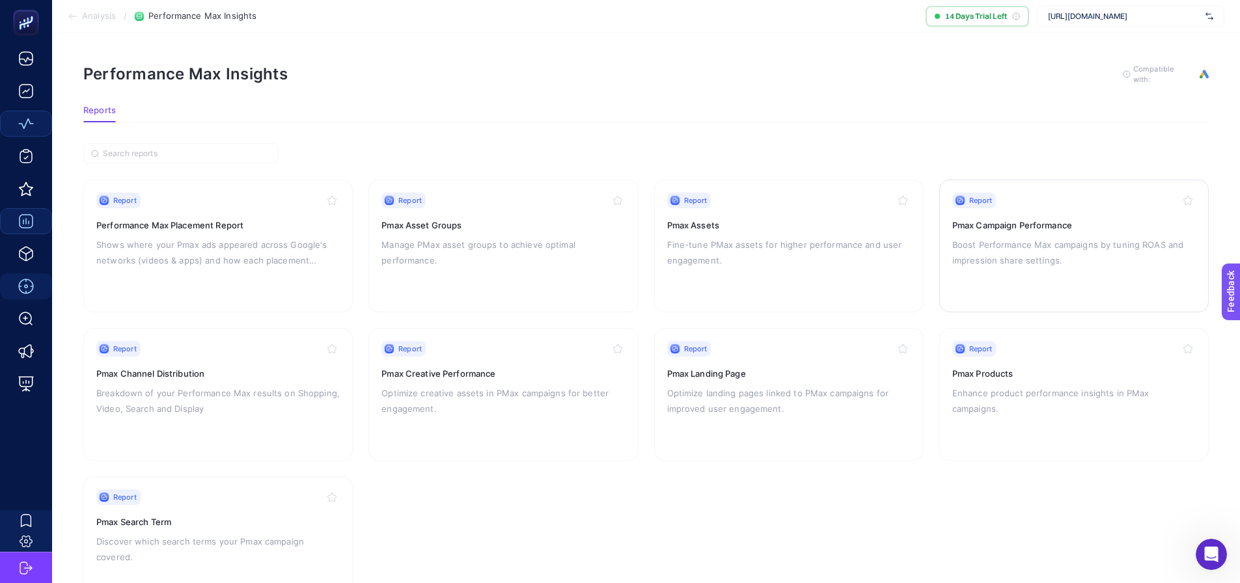
click at [1043, 251] on p "Boost Performance Max campaigns by tuning ROAS and impression share settings." at bounding box center [1073, 252] width 243 height 31
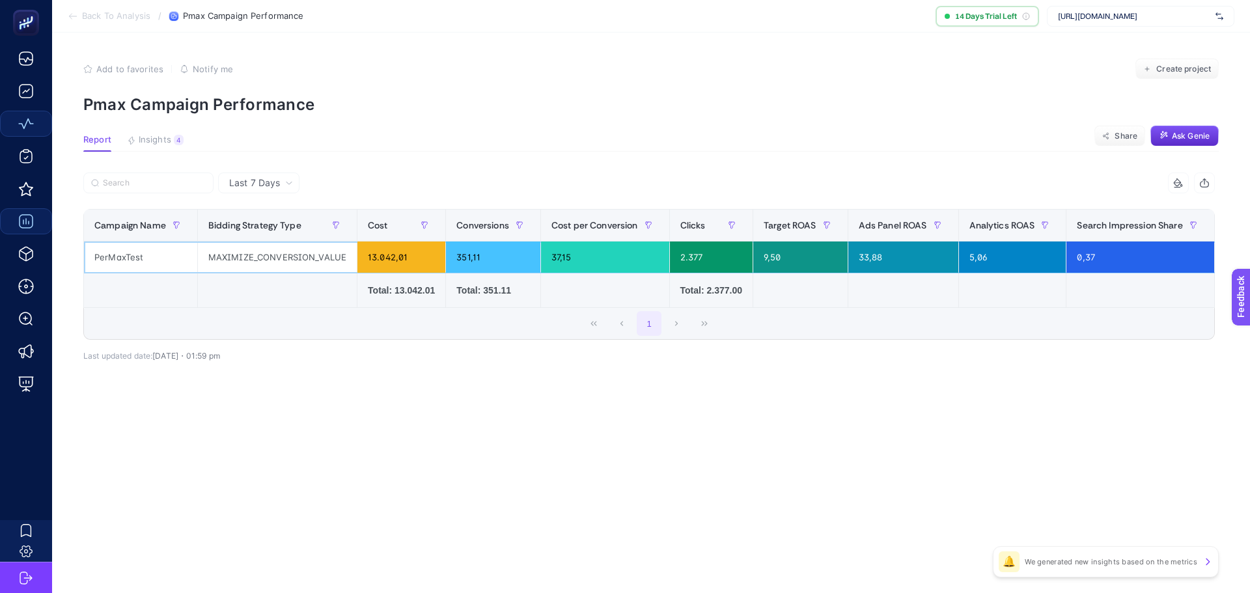
click at [294, 268] on div "MAXIMIZE_CONVERSION_VALUE" at bounding box center [277, 256] width 159 height 31
drag, startPoint x: 299, startPoint y: 262, endPoint x: 402, endPoint y: 262, distance: 102.2
click at [309, 262] on div "MAXIMIZE_CONVERSION_VALUE" at bounding box center [277, 256] width 159 height 31
click at [471, 259] on div "351,11" at bounding box center [493, 256] width 94 height 31
drag, startPoint x: 686, startPoint y: 304, endPoint x: 846, endPoint y: 312, distance: 159.7
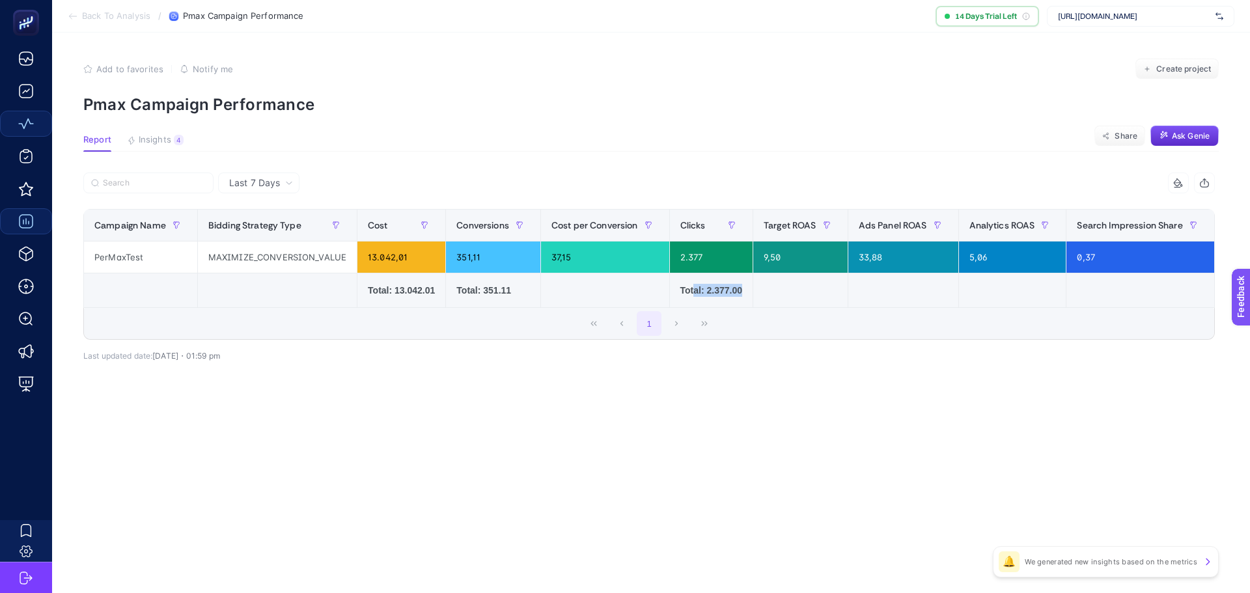
click at [931, 308] on div "Campaign Name Bidding Strategy Type Cost Conversions Cost per Conversion Clicks…" at bounding box center [648, 258] width 1131 height 99
drag, startPoint x: 826, startPoint y: 314, endPoint x: 954, endPoint y: 314, distance: 127.6
click at [1074, 314] on div "1" at bounding box center [649, 323] width 1130 height 31
drag, startPoint x: 846, startPoint y: 313, endPoint x: 997, endPoint y: 308, distance: 151.1
click at [997, 308] on div "Campaign Name Bidding Strategy Type Cost Conversions Cost per Conversion Clicks…" at bounding box center [648, 258] width 1131 height 99
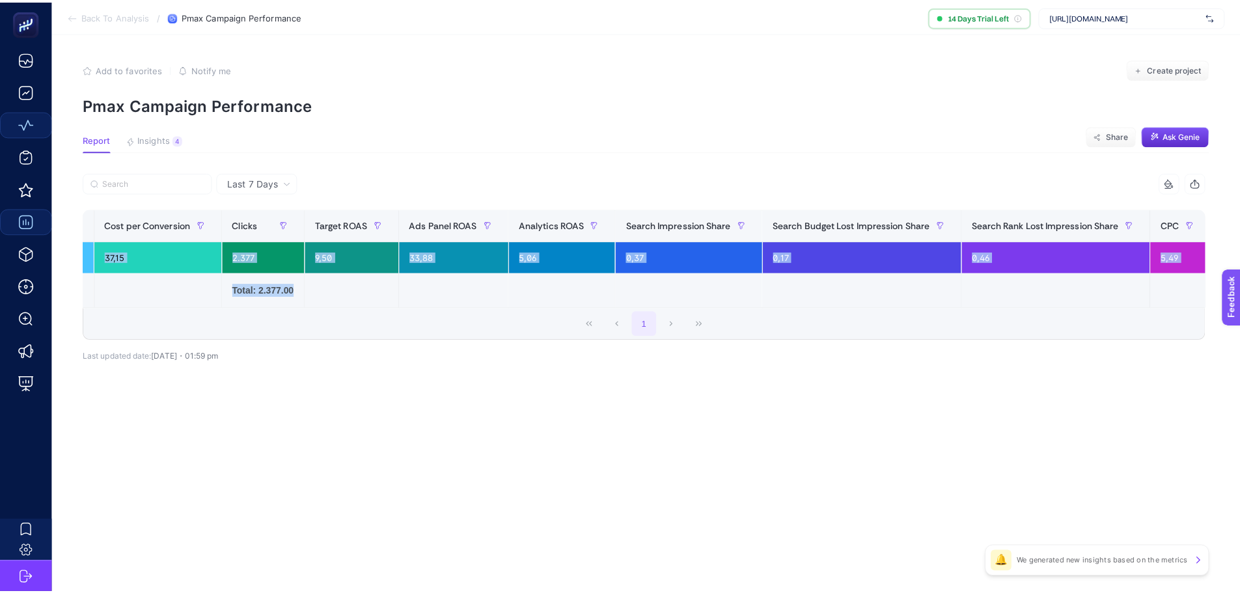
scroll to position [0, 490]
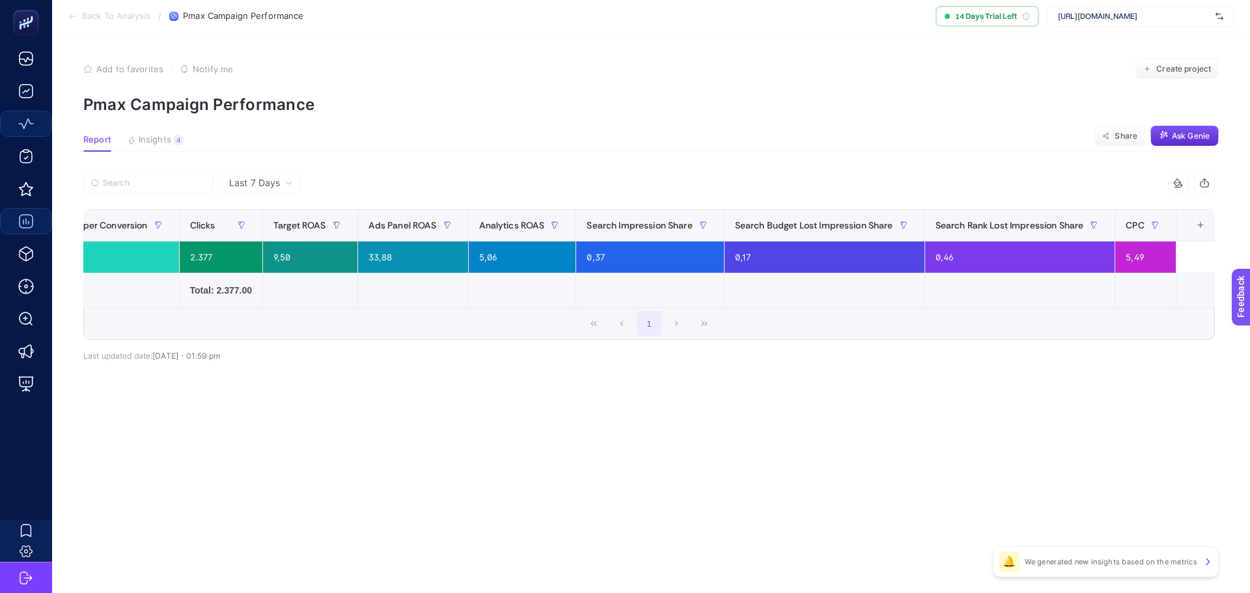
click at [1115, 276] on td at bounding box center [1145, 290] width 61 height 34
click at [967, 232] on div "Search Rank Lost Impression Share" at bounding box center [1019, 225] width 169 height 21
click at [828, 228] on span "Search Budget Lost Impression Share" at bounding box center [814, 225] width 158 height 10
click at [764, 258] on div "0,17" at bounding box center [824, 256] width 200 height 31
click at [698, 261] on div "0,37" at bounding box center [649, 256] width 147 height 31
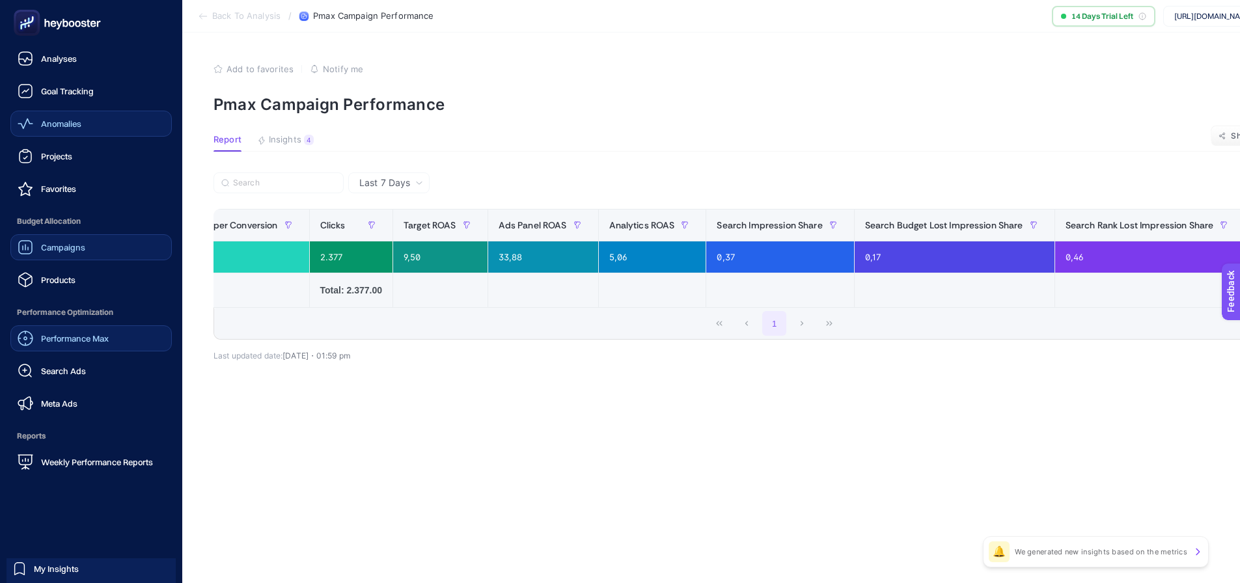
click at [91, 344] on div "Performance Max" at bounding box center [63, 339] width 91 height 16
